Goal: Navigation & Orientation: Find specific page/section

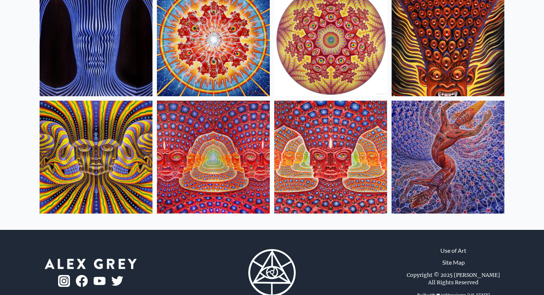
scroll to position [334, 0]
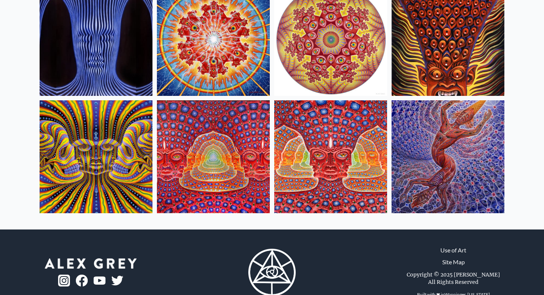
click at [303, 140] on img at bounding box center [330, 156] width 113 height 113
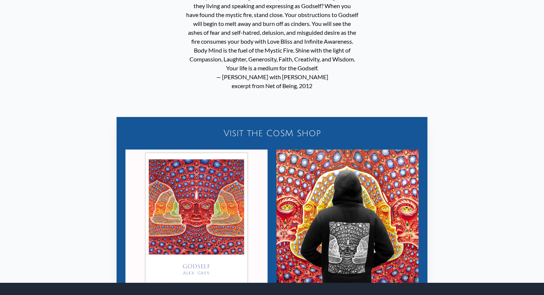
scroll to position [666, 0]
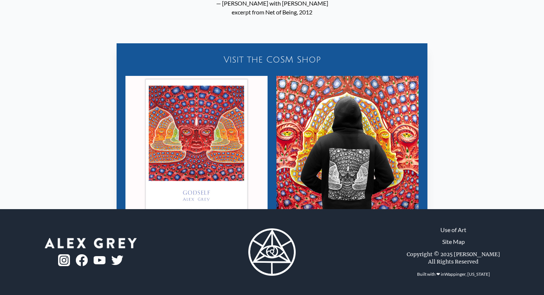
click at [117, 241] on img at bounding box center [91, 243] width 92 height 10
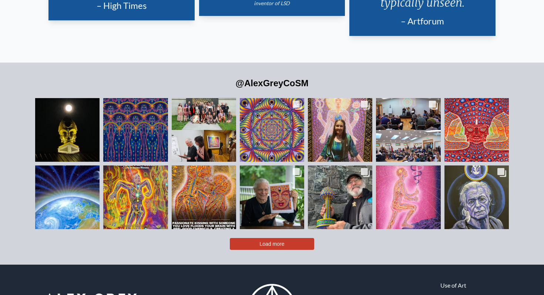
scroll to position [1635, 0]
